Goal: Contribute content: Contribute content

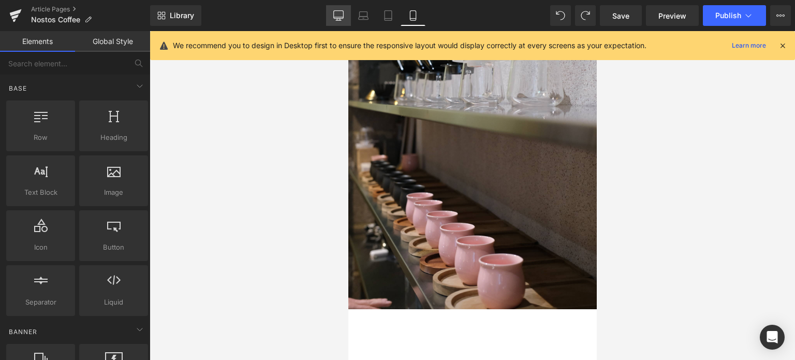
scroll to position [1586, 0]
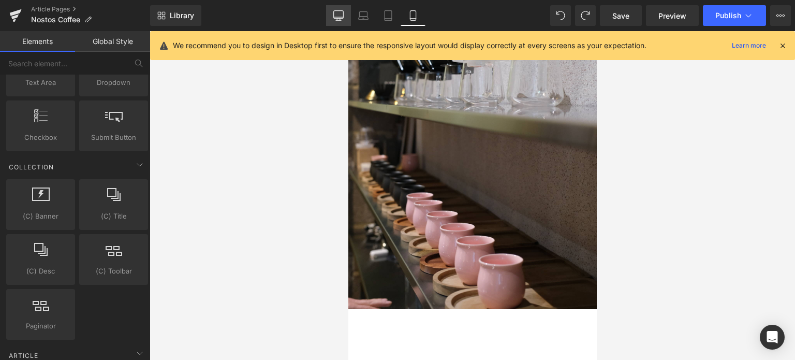
click at [339, 20] on icon at bounding box center [338, 20] width 5 height 0
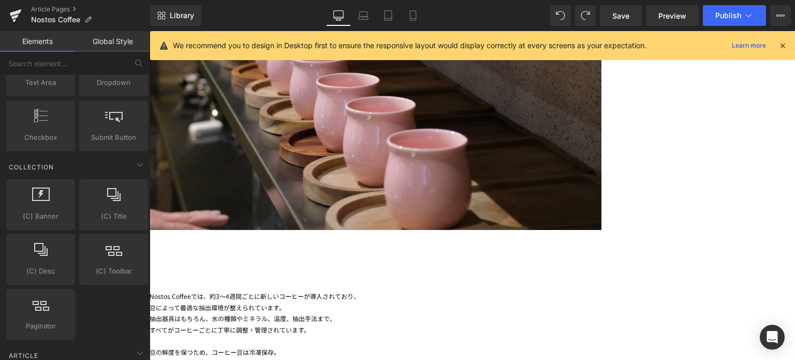
scroll to position [3877, 0]
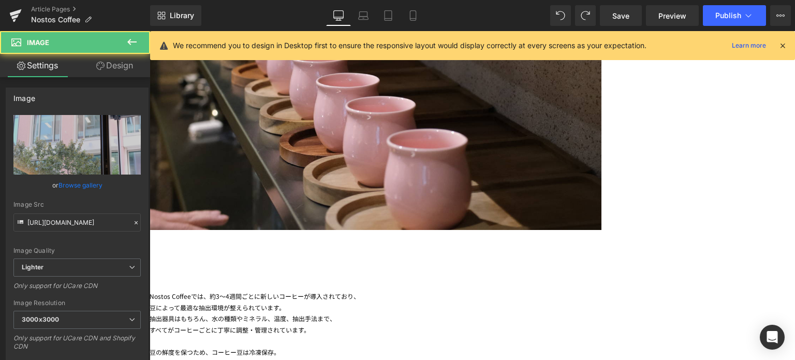
click at [150, 31] on span "Row" at bounding box center [150, 31] width 0 height 0
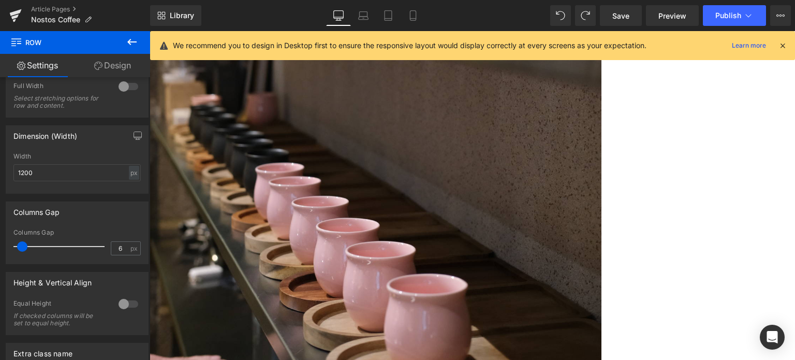
scroll to position [3732, 0]
click at [132, 176] on div "px" at bounding box center [134, 173] width 10 height 14
click at [130, 187] on li "%" at bounding box center [133, 188] width 13 height 15
click at [37, 178] on input "100" at bounding box center [76, 172] width 127 height 17
type input "1"
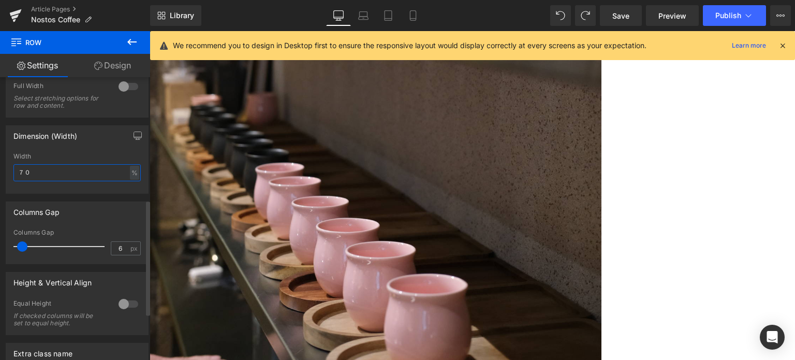
type input "７"
type input "70"
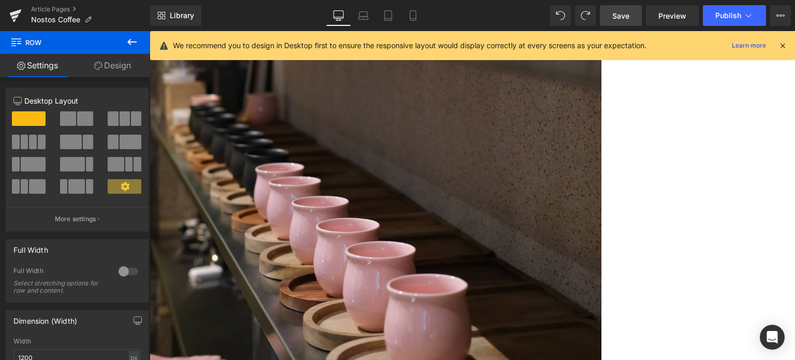
click at [626, 23] on link "Save" at bounding box center [621, 15] width 42 height 21
click at [712, 18] on button "Publish" at bounding box center [734, 15] width 63 height 21
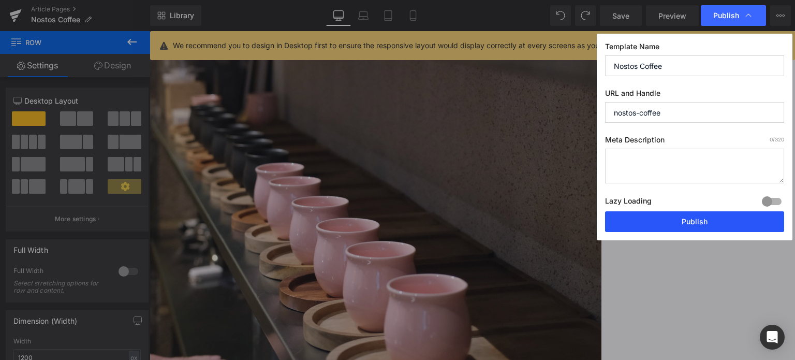
click at [658, 223] on button "Publish" at bounding box center [694, 221] width 179 height 21
